Goal: Information Seeking & Learning: Learn about a topic

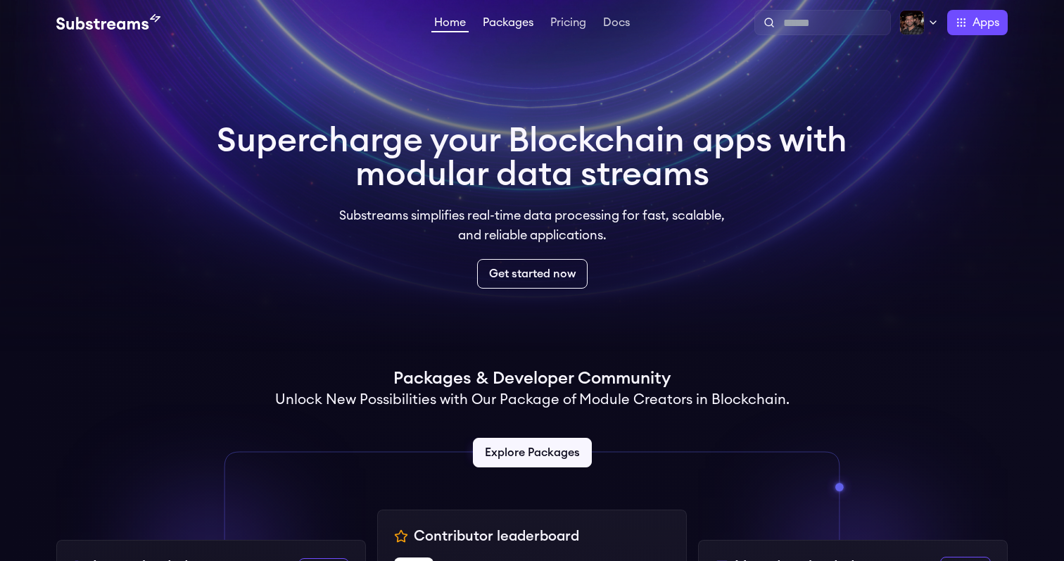
click at [511, 31] on link "Packages" at bounding box center [508, 24] width 56 height 14
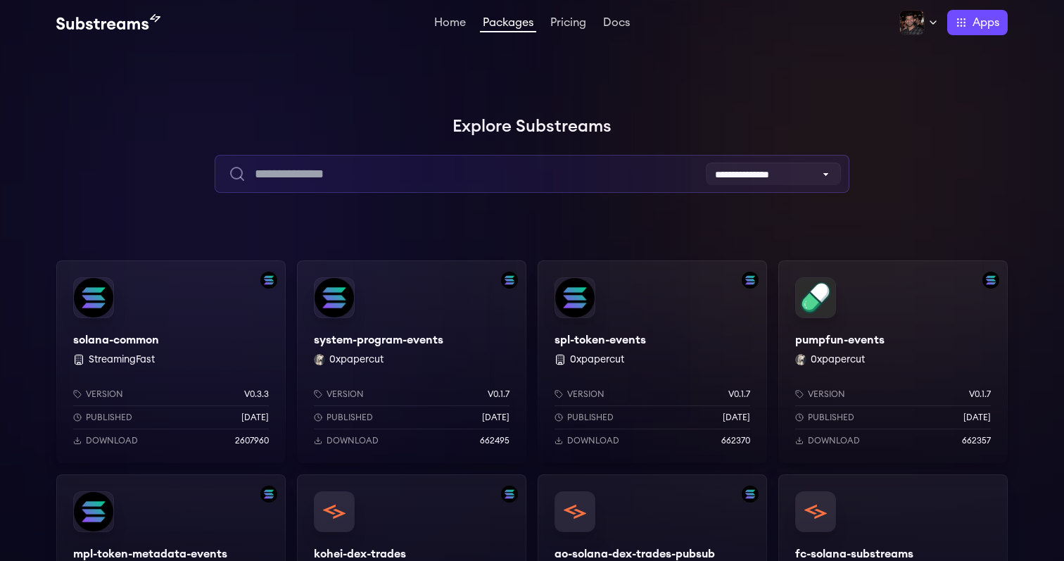
click at [471, 167] on input "text" at bounding box center [532, 174] width 634 height 38
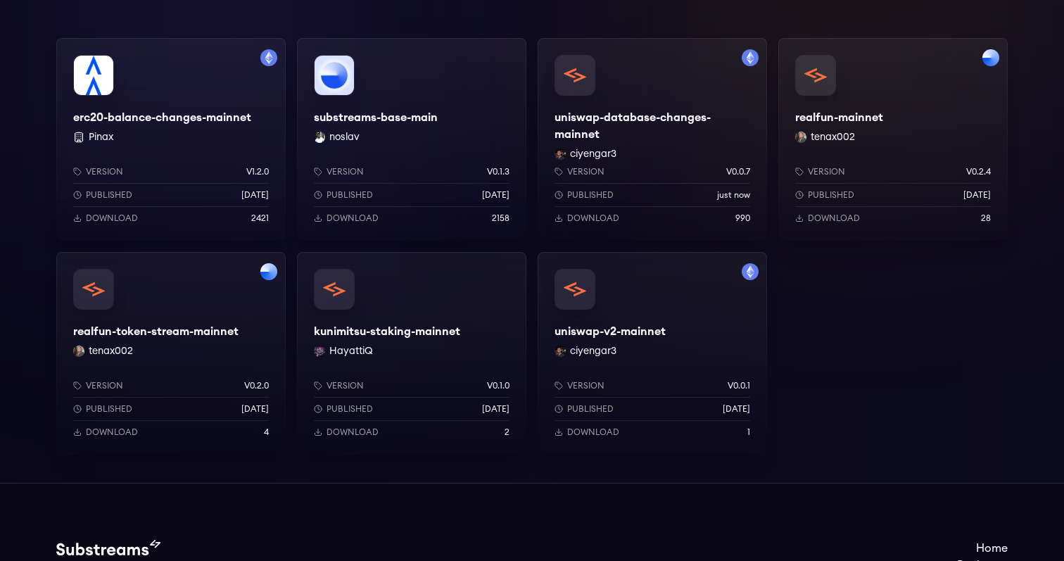
scroll to position [221, 0]
type input "*******"
click at [589, 116] on div "uniswap-database-changes-mainnet ciyengar3 Version v0.0.7 Published just now Do…" at bounding box center [651, 140] width 229 height 203
click at [631, 124] on div "uniswap-database-changes-mainnet ciyengar3 Version v0.0.7 Published just now Do…" at bounding box center [651, 140] width 229 height 203
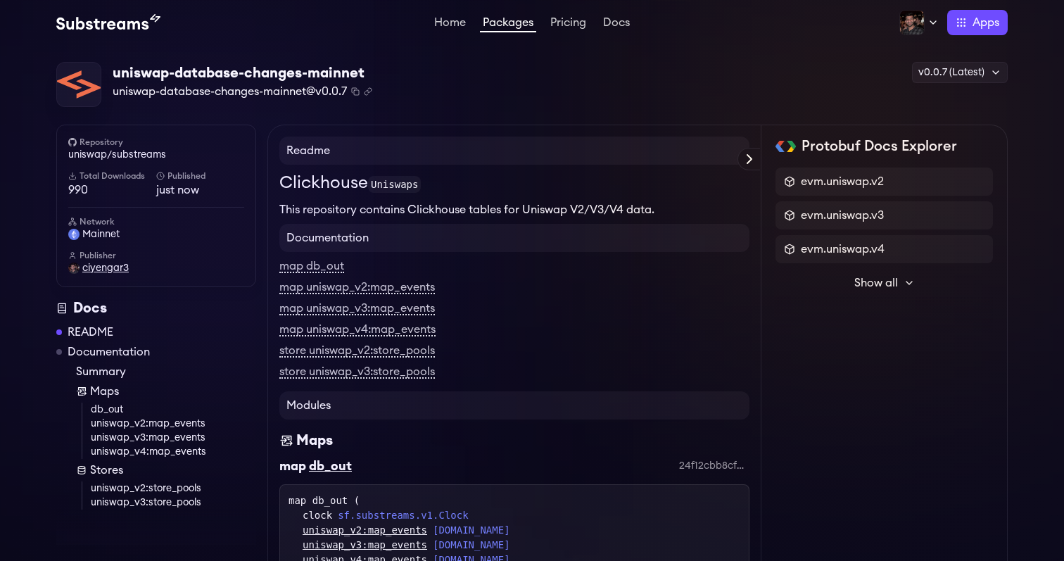
click at [118, 267] on span "ciyengar3" at bounding box center [105, 268] width 46 height 14
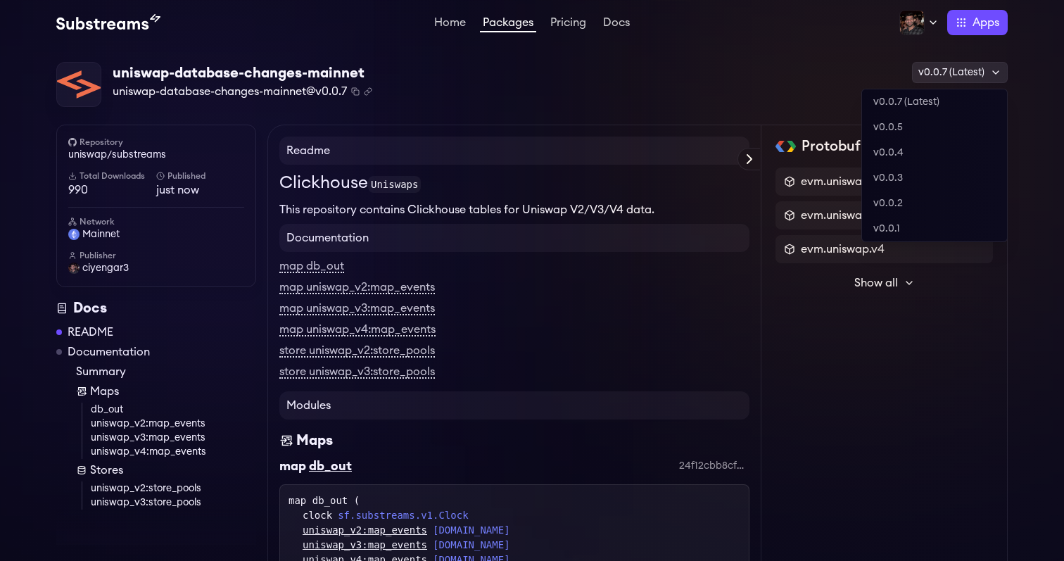
click at [951, 80] on div "v0.0.7 (Latest)" at bounding box center [960, 72] width 96 height 21
click at [951, 79] on div "v0.0.7 (Latest)" at bounding box center [960, 72] width 96 height 21
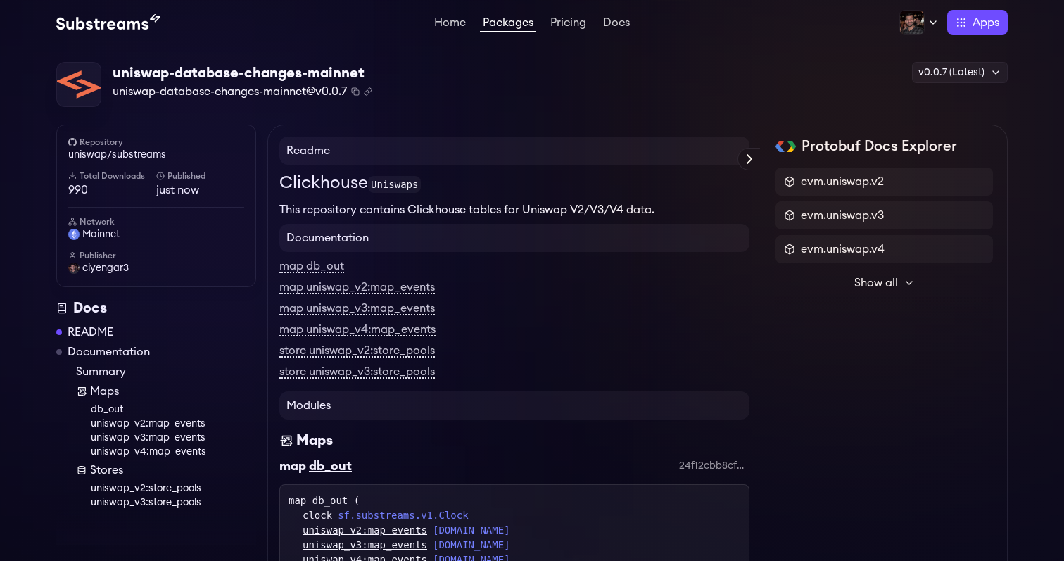
click at [734, 92] on div "uniswap-database-changes-mainnet uniswap-database-changes-mainnet@v0.0.7 Copied…" at bounding box center [531, 85] width 951 height 46
